Goal: Complete application form: Complete application form

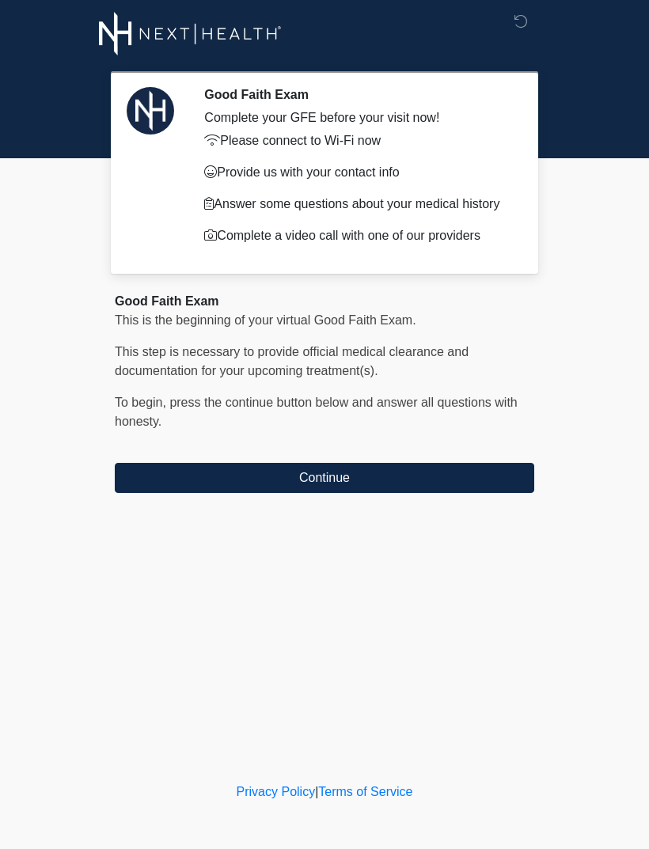
click at [346, 481] on button "Continue" at bounding box center [324, 478] width 419 height 30
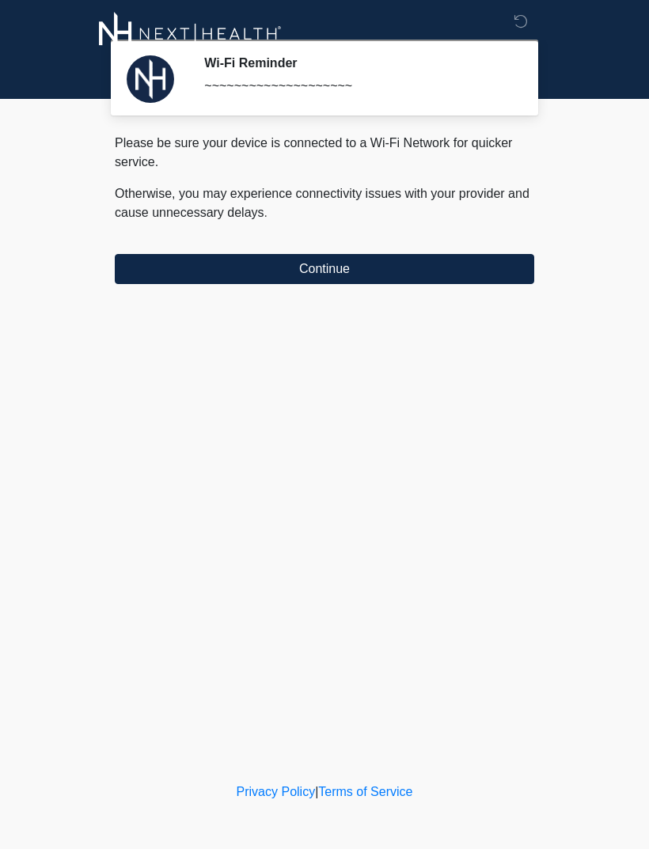
click at [403, 282] on button "Continue" at bounding box center [324, 269] width 419 height 30
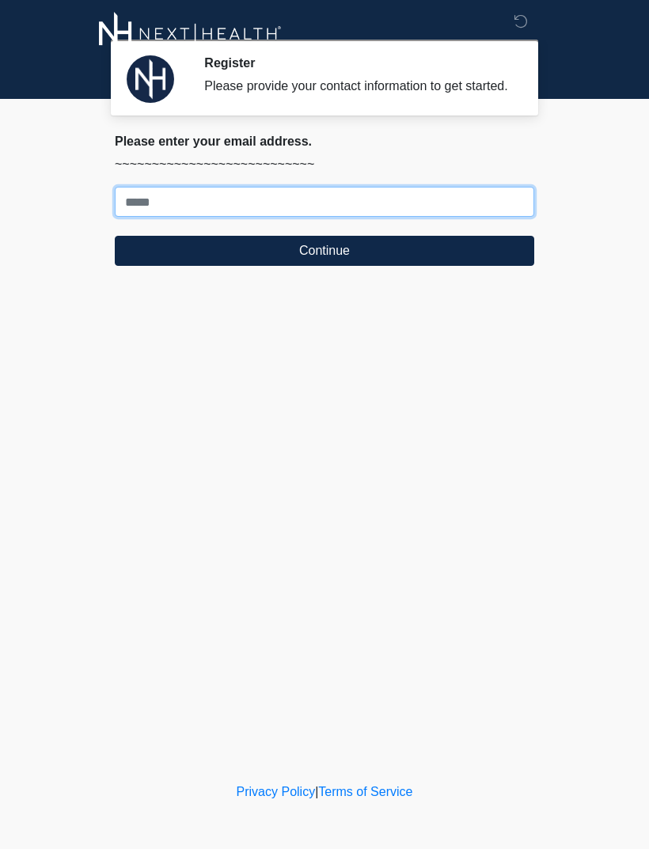
click at [134, 214] on input "Where should we email your treatment plan?" at bounding box center [324, 202] width 419 height 30
type input "**********"
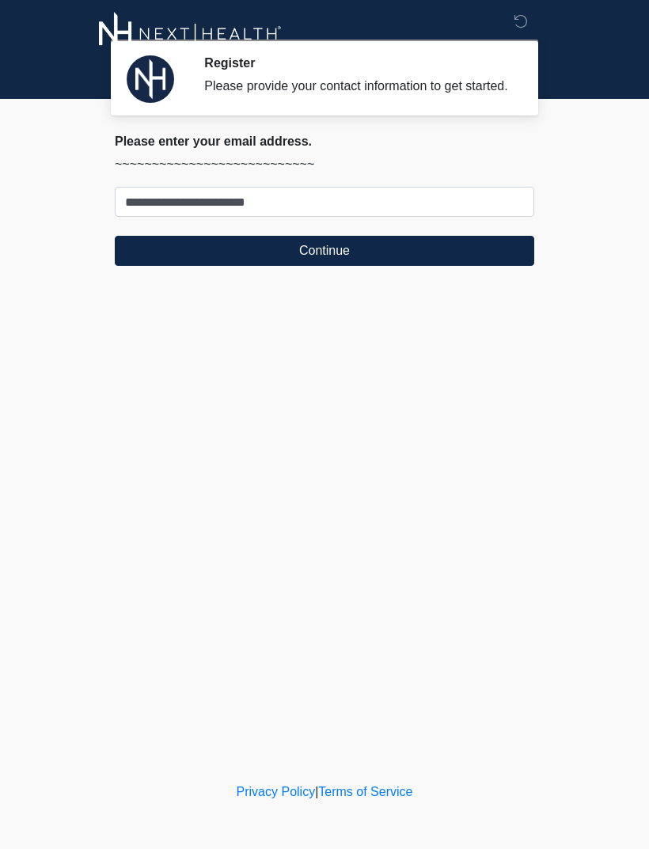
click at [335, 266] on button "Continue" at bounding box center [324, 251] width 419 height 30
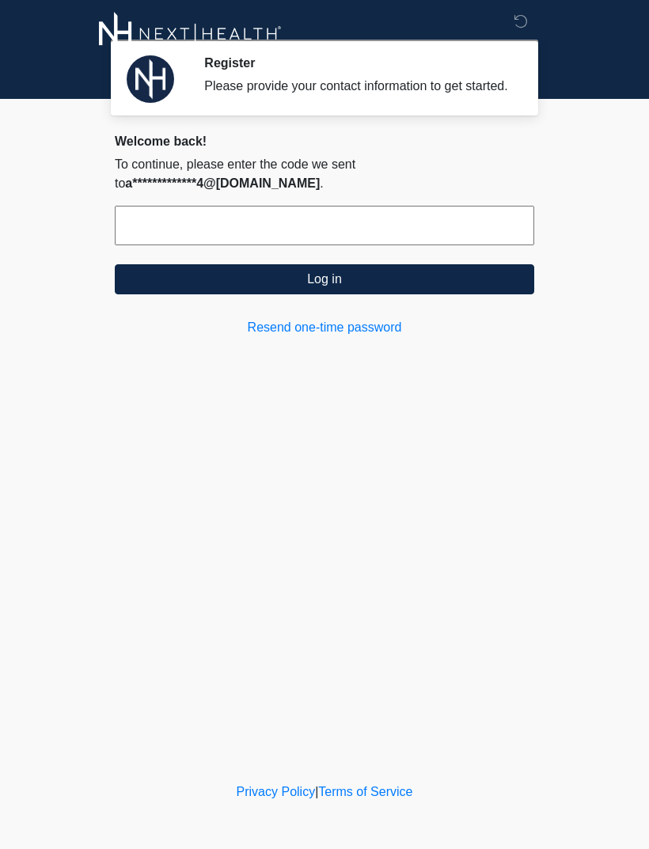
click at [460, 245] on input "text" at bounding box center [324, 226] width 419 height 40
type input "******"
click at [383, 294] on button "Log in" at bounding box center [324, 279] width 419 height 30
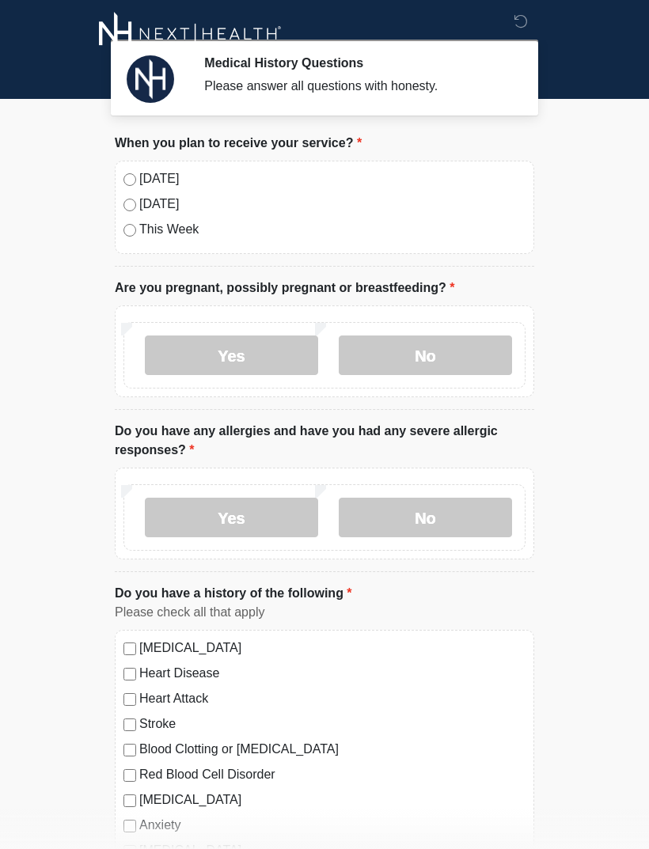
click at [141, 180] on label "Today" at bounding box center [332, 178] width 386 height 19
click at [458, 359] on label "No" at bounding box center [425, 355] width 173 height 40
click at [272, 521] on label "Yes" at bounding box center [231, 518] width 173 height 40
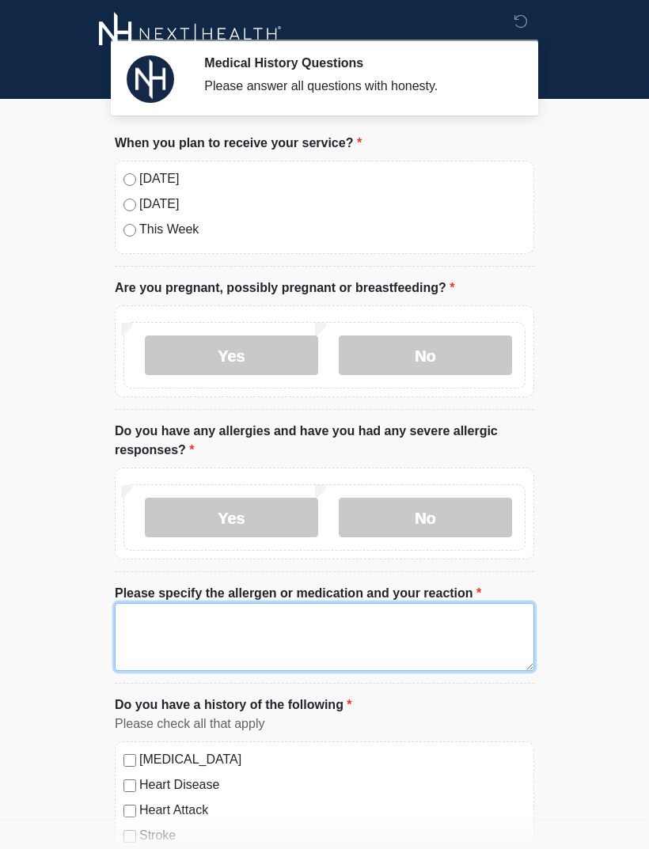
click at [361, 632] on textarea "Please specify the allergen or medication and your reaction" at bounding box center [324, 637] width 419 height 68
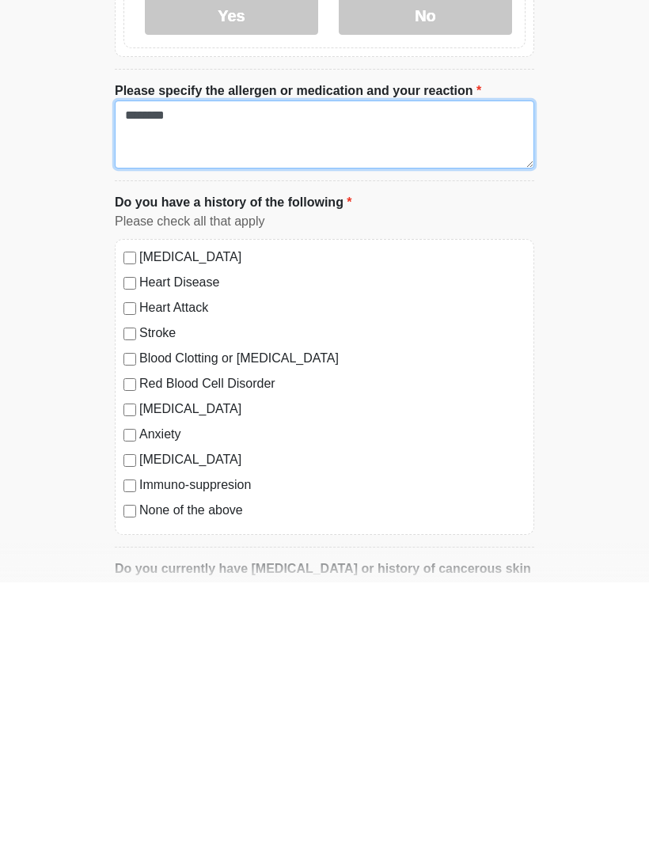
scroll to position [237, 0]
type textarea "*******"
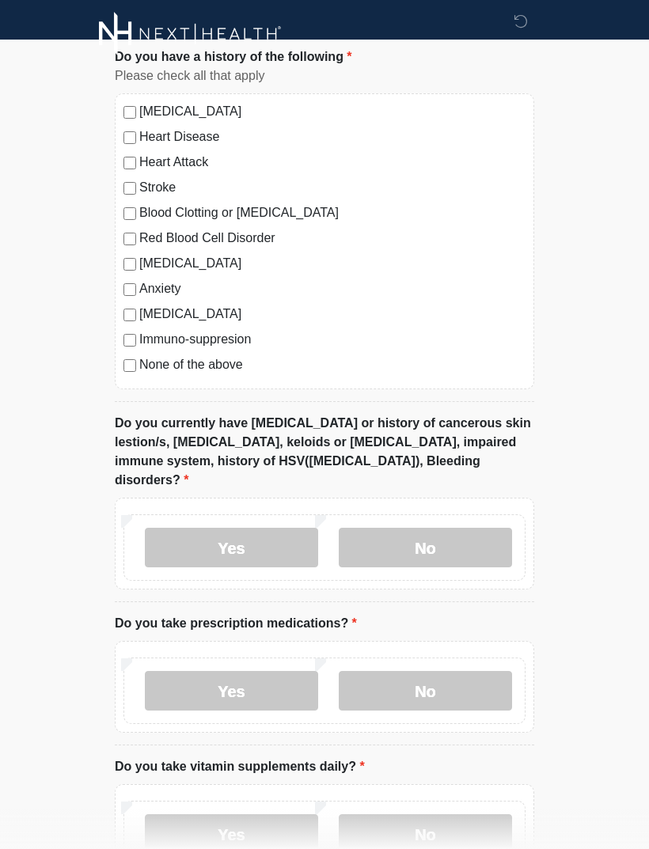
scroll to position [685, 0]
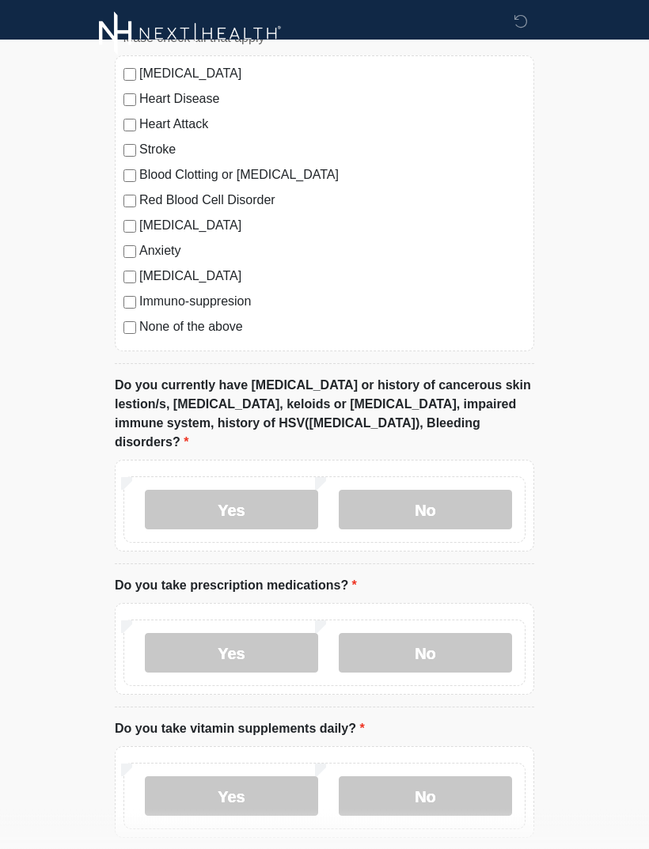
click at [441, 491] on label "No" at bounding box center [425, 510] width 173 height 40
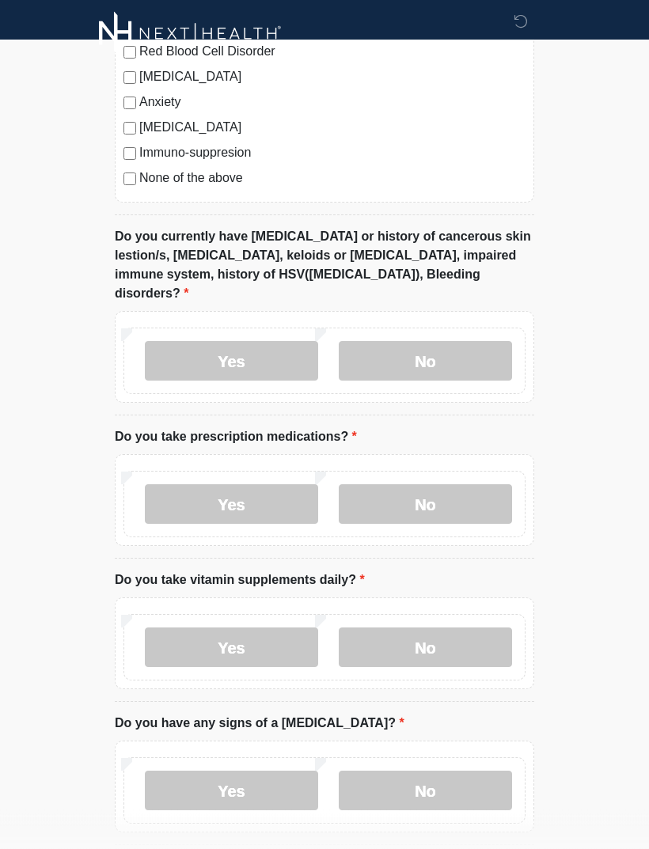
click at [236, 485] on label "Yes" at bounding box center [231, 505] width 173 height 40
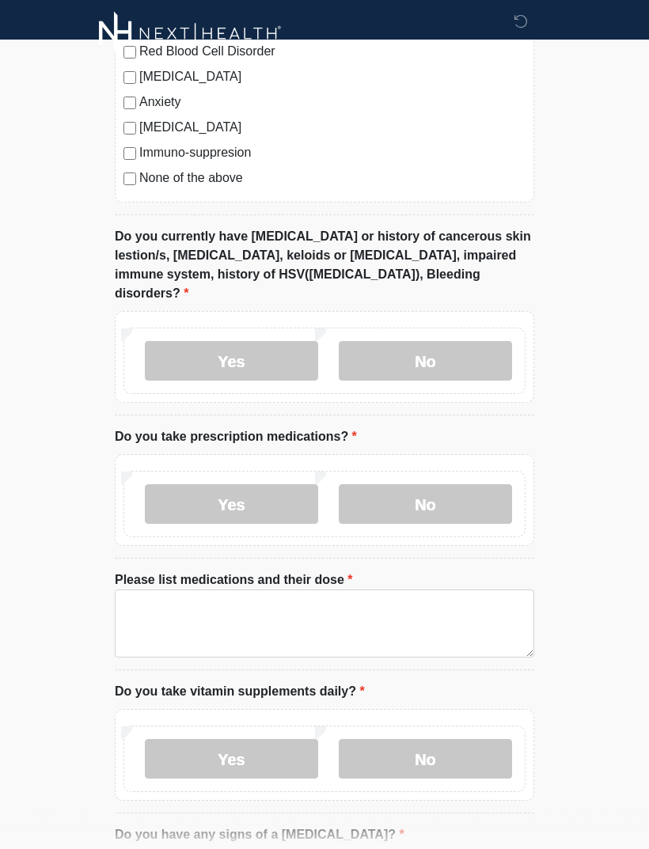
scroll to position [835, 0]
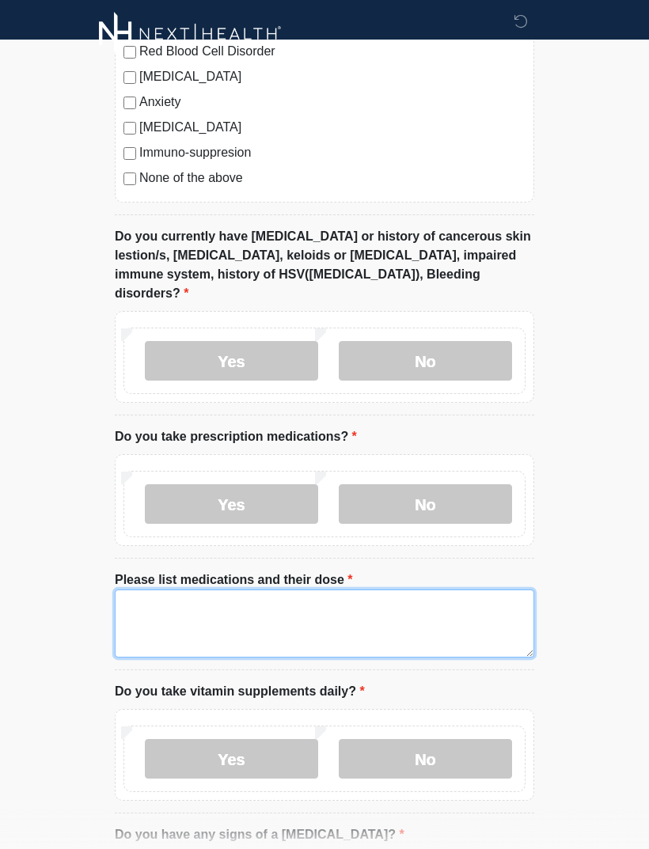
click at [282, 596] on textarea "Please list medications and their dose" at bounding box center [324, 623] width 419 height 68
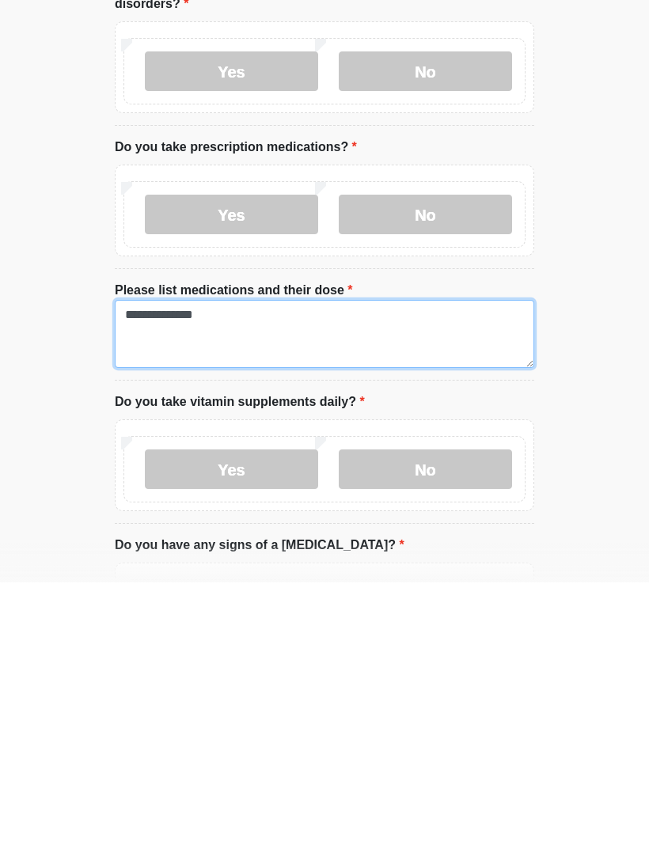
scroll to position [861, 0]
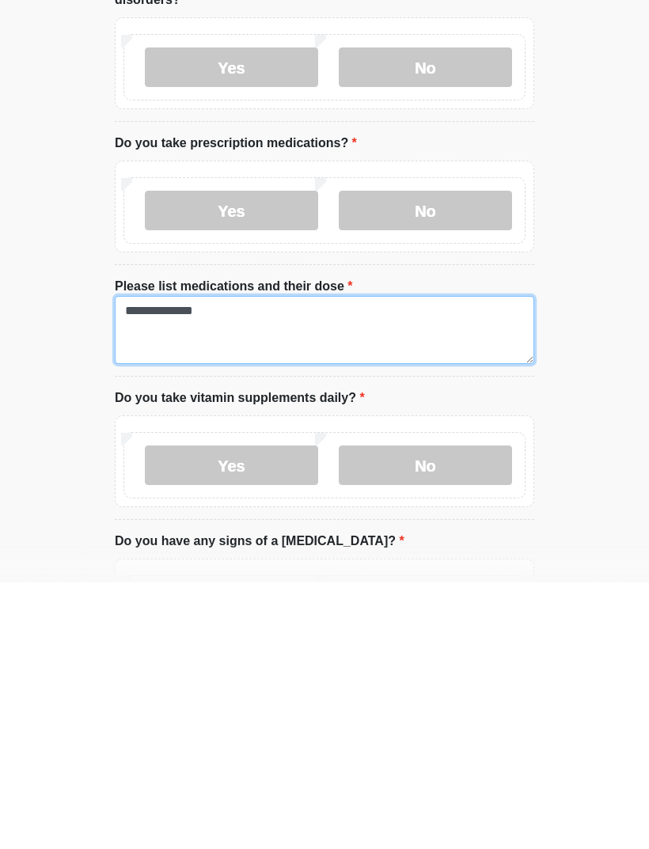
type textarea "**********"
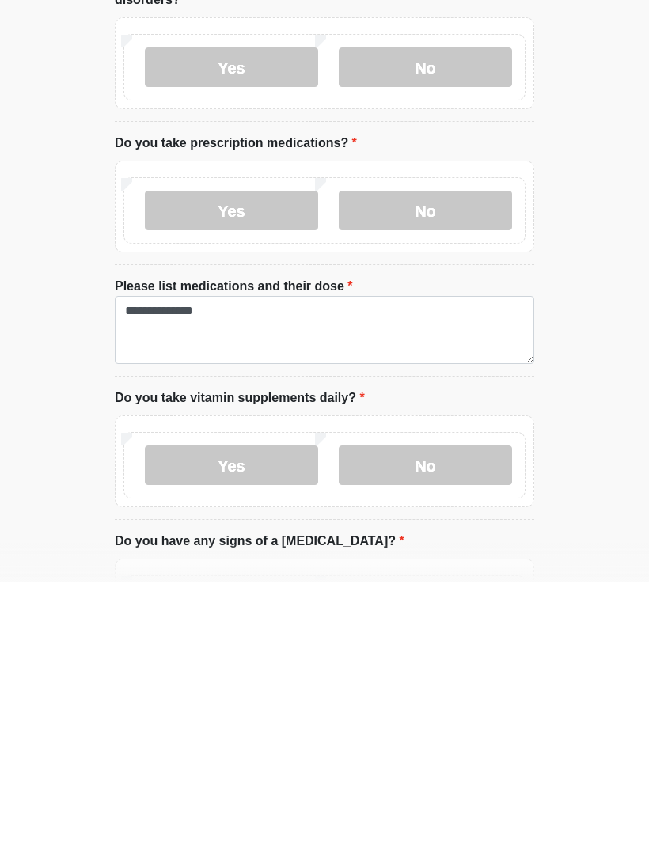
click at [266, 712] on label "Yes" at bounding box center [231, 732] width 173 height 40
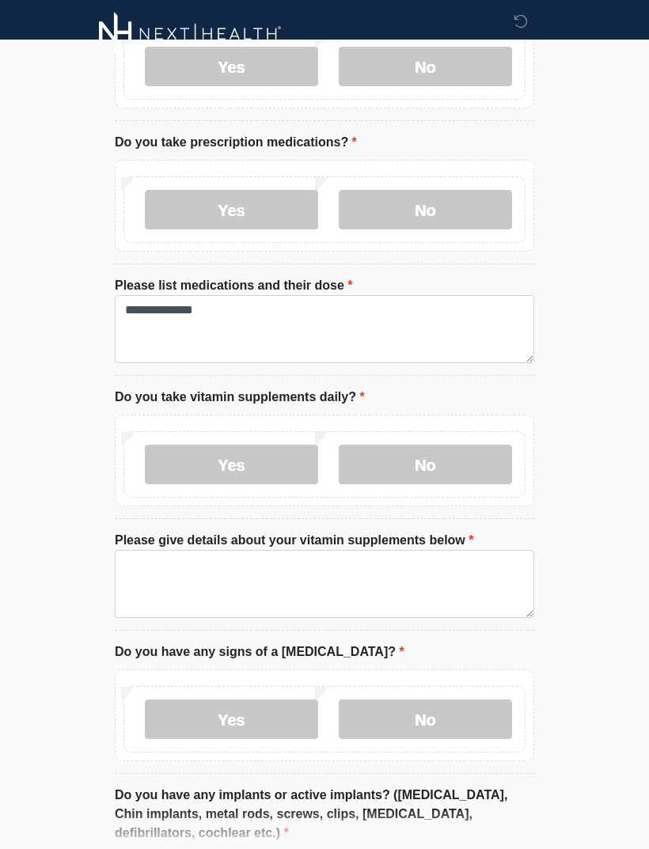
click at [461, 447] on label "No" at bounding box center [425, 465] width 173 height 40
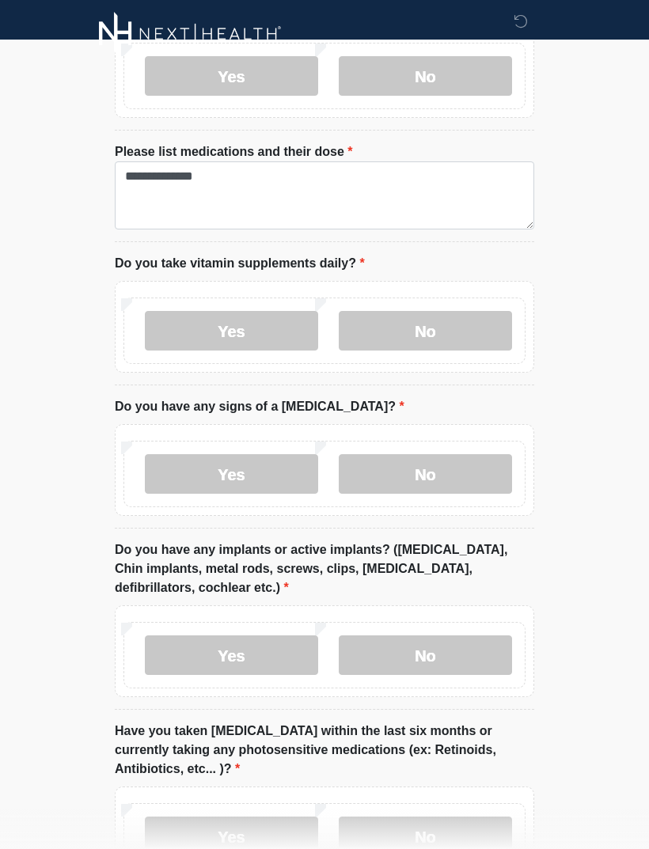
scroll to position [1287, 0]
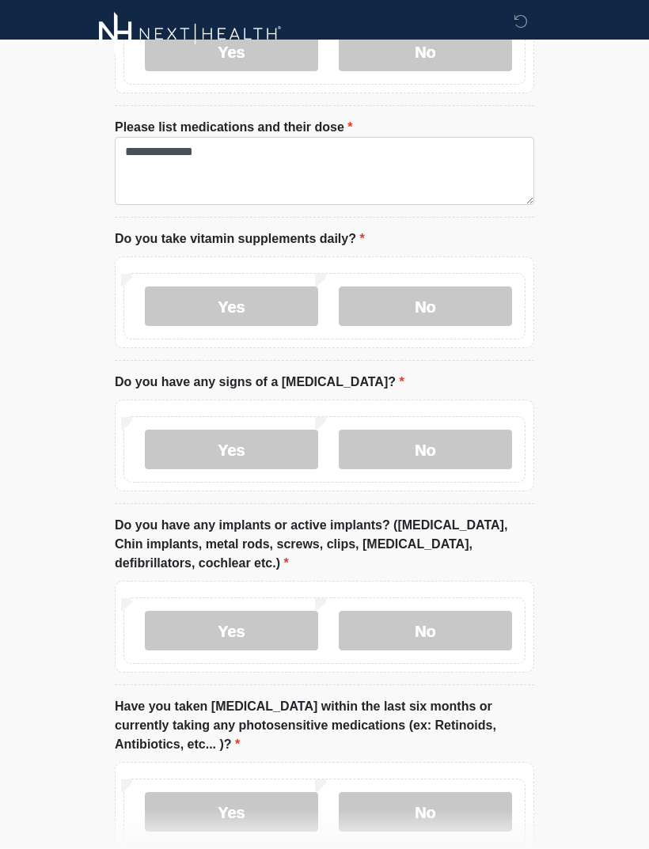
click at [459, 432] on label "No" at bounding box center [425, 450] width 173 height 40
click at [233, 612] on label "Yes" at bounding box center [231, 631] width 173 height 40
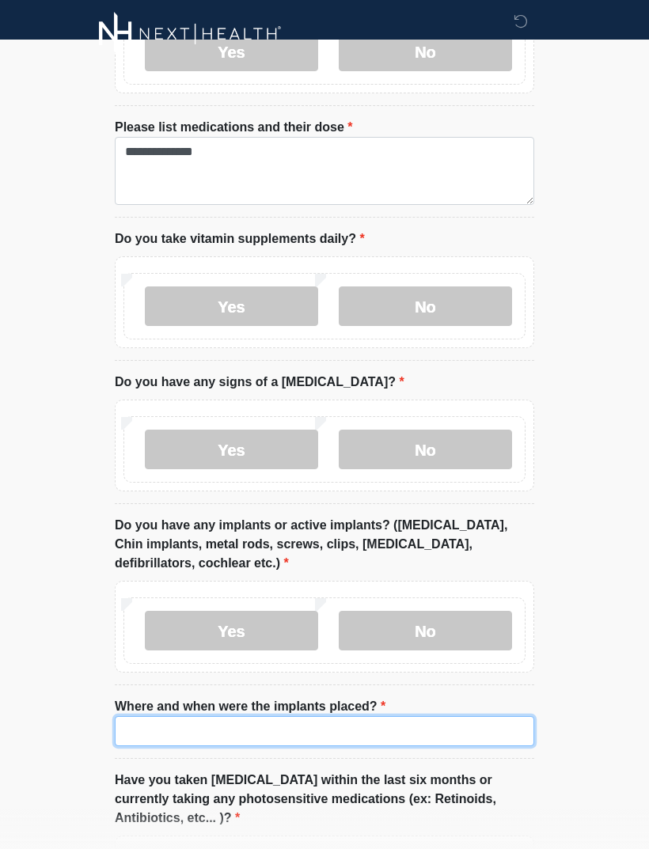
click at [181, 716] on input "Where and when were the implants placed?" at bounding box center [324, 731] width 419 height 30
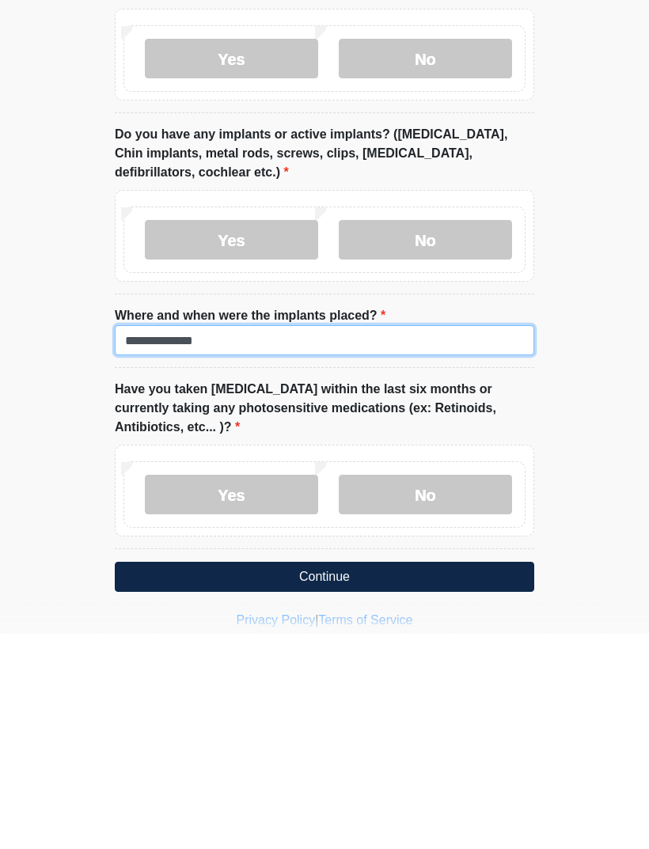
type input "**********"
click at [464, 691] on label "No" at bounding box center [425, 711] width 173 height 40
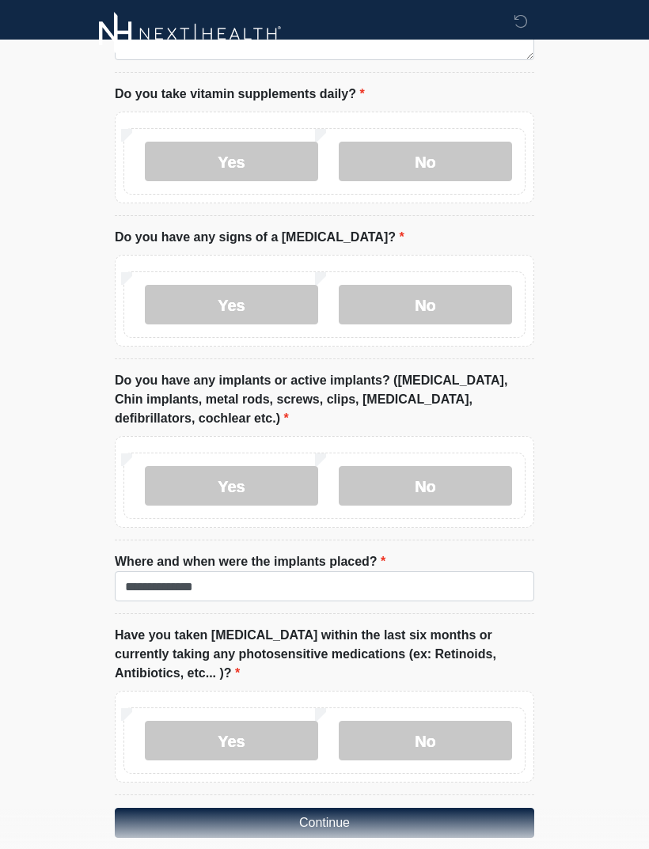
click at [310, 808] on button "Continue" at bounding box center [324, 823] width 419 height 30
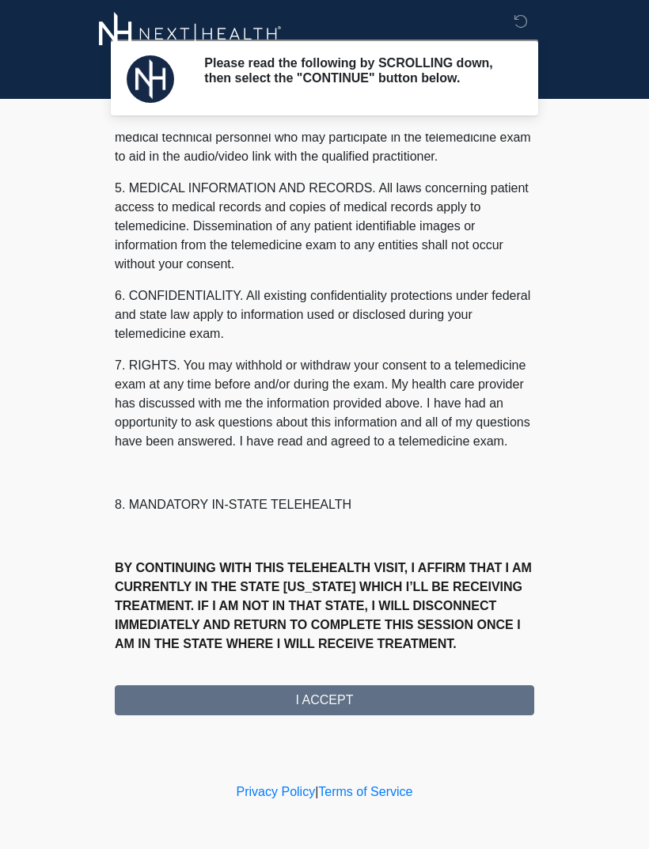
scroll to position [480, 0]
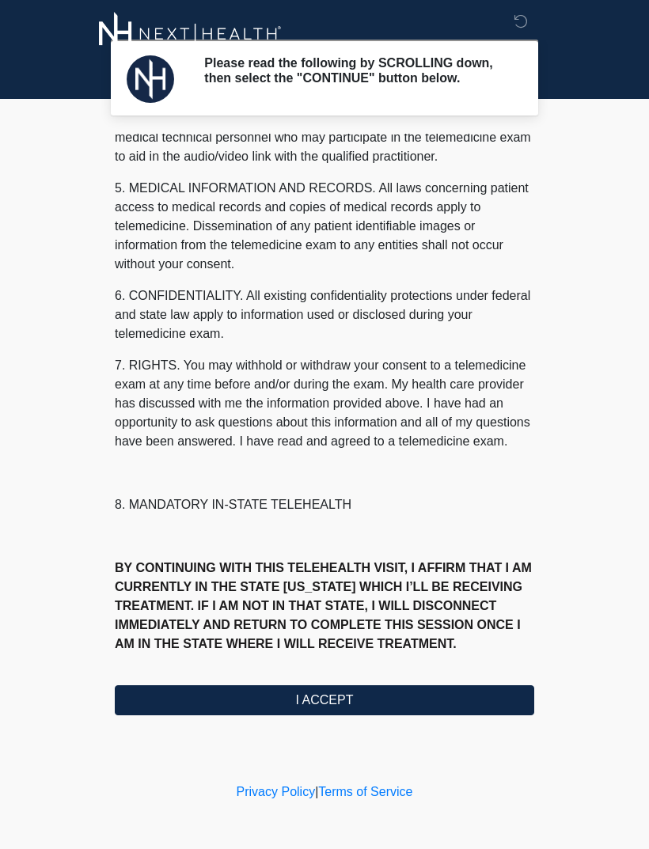
click at [332, 705] on button "I ACCEPT" at bounding box center [324, 700] width 419 height 30
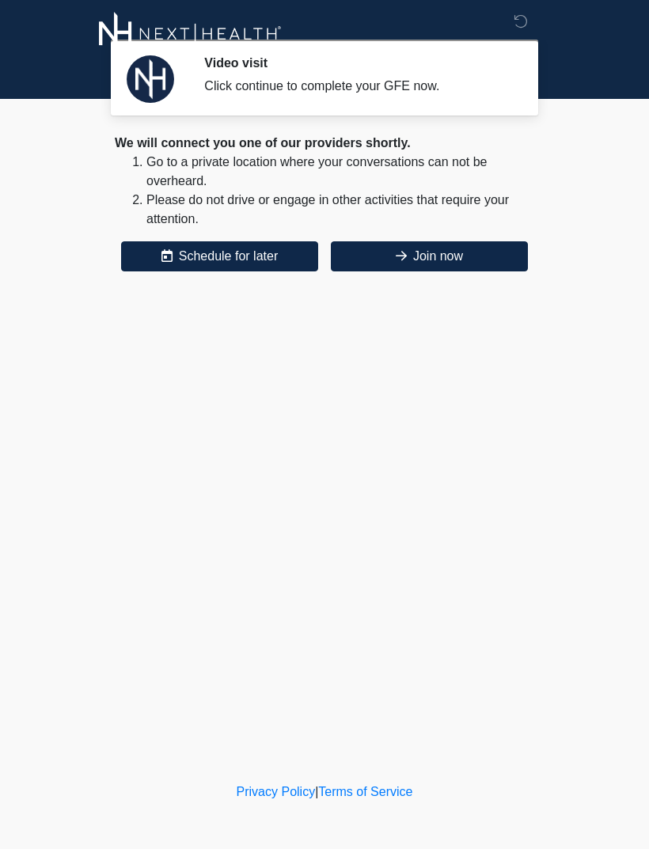
click at [465, 234] on div "We will connect you one of our providers shortly. Go to a private location wher…" at bounding box center [324, 203] width 419 height 138
click at [457, 253] on button "Join now" at bounding box center [429, 256] width 197 height 30
